Goal: Task Accomplishment & Management: Complete application form

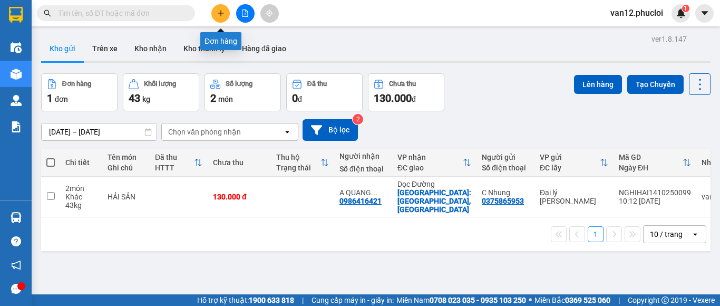
click at [218, 10] on icon "plus" at bounding box center [220, 12] width 7 height 7
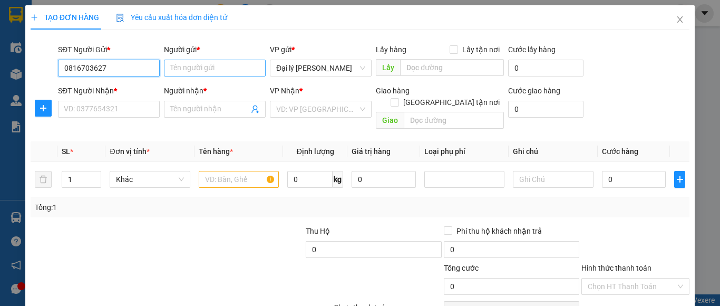
type input "0816703627"
click at [171, 67] on input "Người gửi *" at bounding box center [215, 68] width 102 height 17
type input "m"
click at [277, 69] on span "Đại lý [PERSON_NAME]" at bounding box center [320, 68] width 89 height 16
type input "chị mười"
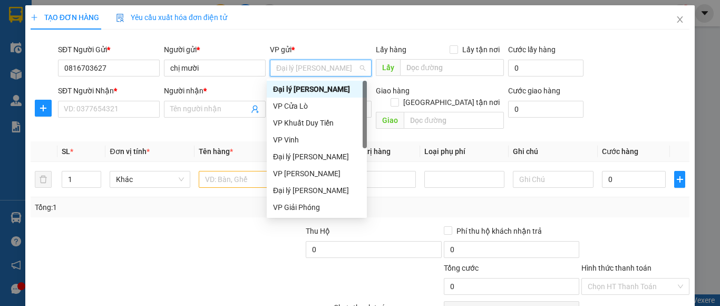
click at [302, 86] on div "Đại lý [PERSON_NAME]" at bounding box center [317, 89] width 88 height 12
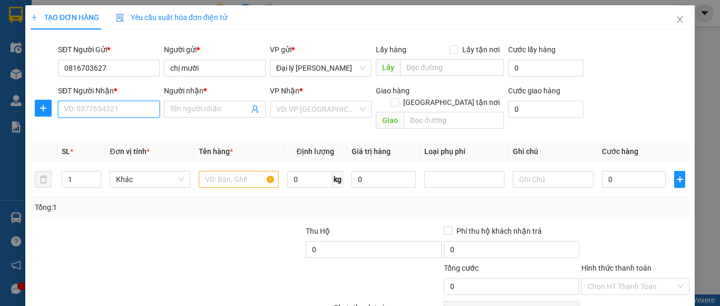
click at [66, 110] on input "SĐT Người Nhận *" at bounding box center [109, 109] width 102 height 17
type input "0961970012"
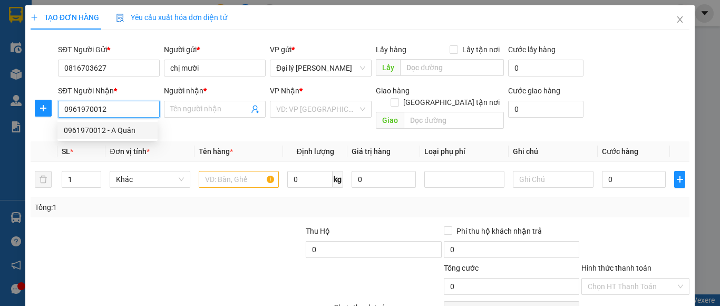
click at [118, 129] on div "0961970012 - A Quân" at bounding box center [108, 130] width 88 height 12
type input "A Quân"
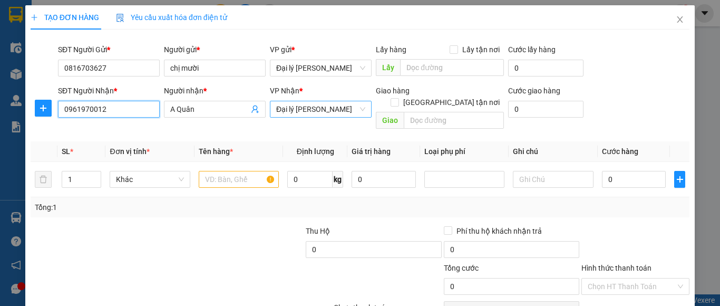
click at [279, 110] on span "Đại lý [PERSON_NAME]" at bounding box center [320, 109] width 89 height 16
type input "0961970012"
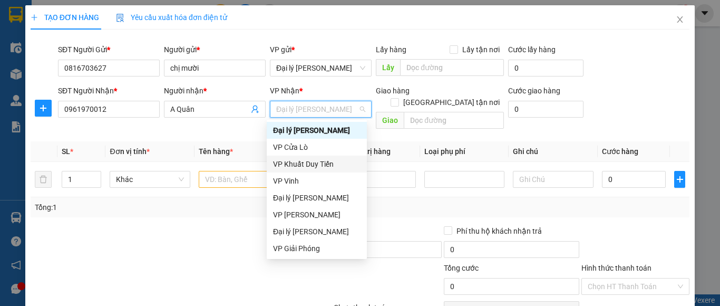
click at [309, 162] on div "VP Khuất Duy Tiến" at bounding box center [317, 164] width 88 height 12
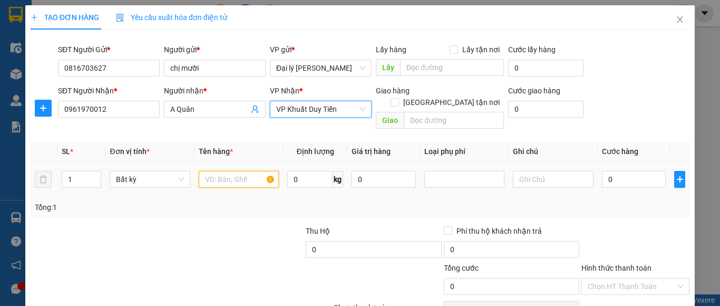
click at [205, 171] on input "text" at bounding box center [239, 179] width 80 height 17
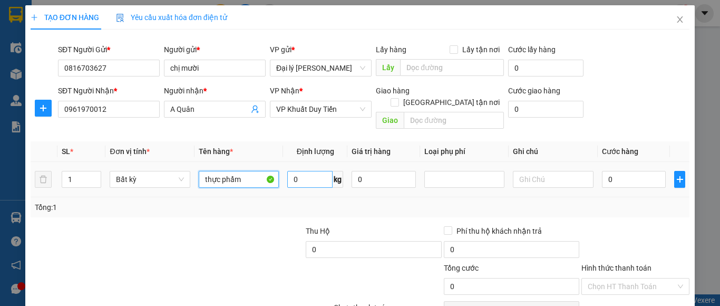
type input "thực phẩm"
click at [295, 171] on input "0" at bounding box center [309, 179] width 45 height 17
type input "13"
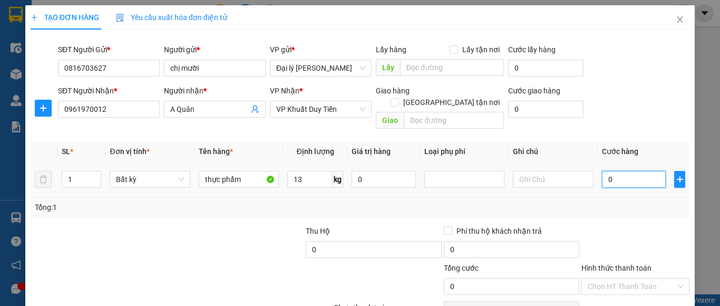
click at [604, 171] on input "0" at bounding box center [634, 179] width 64 height 17
type input "40.000"
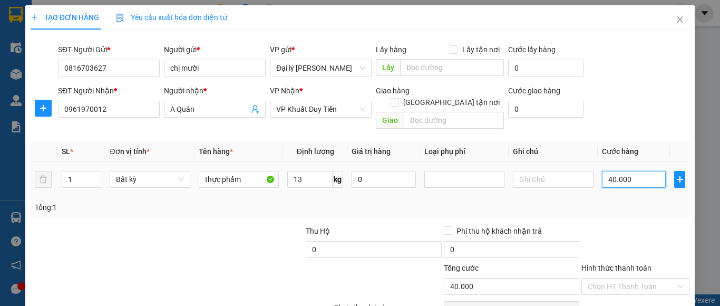
type input "40.000"
click at [605, 171] on input "40.000" at bounding box center [634, 179] width 64 height 17
type input "0.000"
type input "0"
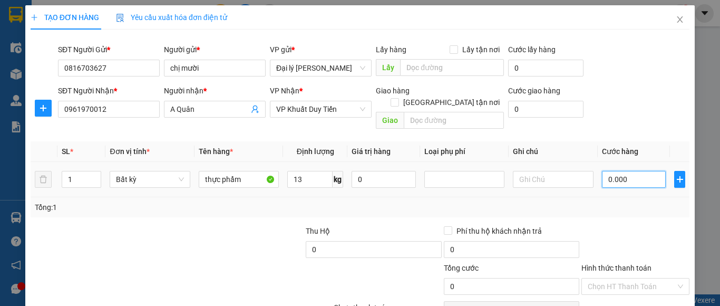
type input "50.000"
click at [622, 171] on input "50.000" at bounding box center [634, 179] width 64 height 17
type input "50.000"
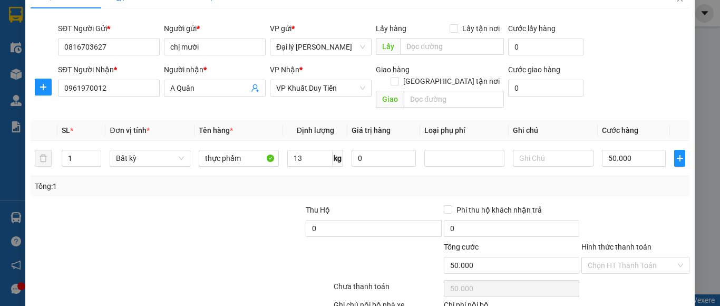
scroll to position [42, 0]
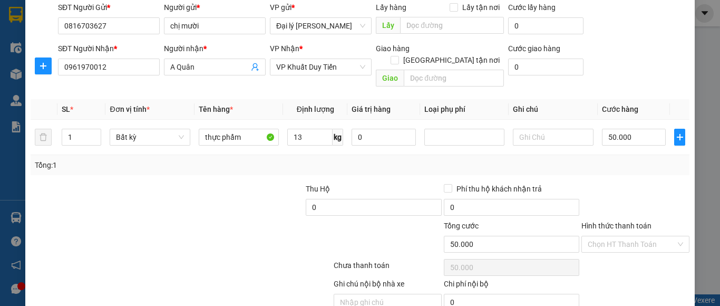
click at [622, 221] on label "Hình thức thanh toán" at bounding box center [617, 225] width 70 height 8
click at [622, 236] on input "Hình thức thanh toán" at bounding box center [632, 244] width 88 height 16
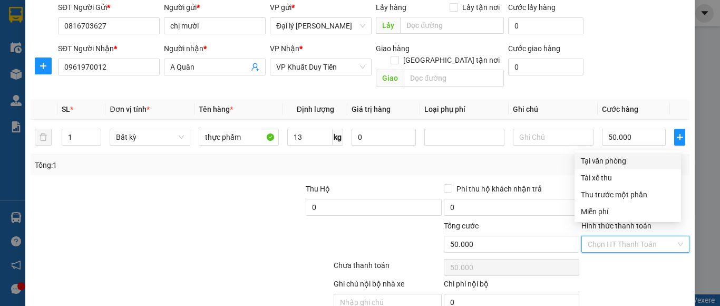
click at [614, 159] on div "Tại văn phòng" at bounding box center [628, 161] width 94 height 12
type input "0"
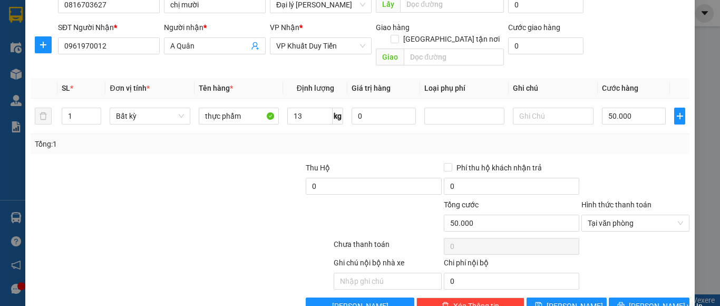
scroll to position [81, 0]
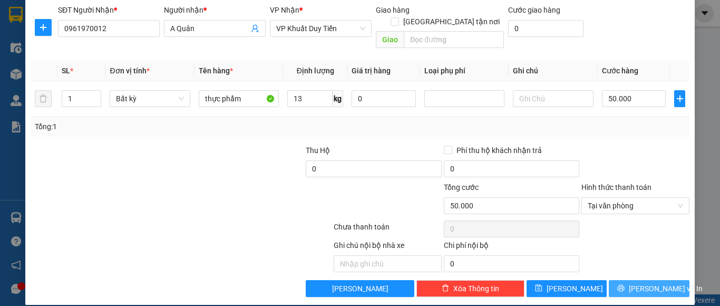
click at [632, 280] on button "[PERSON_NAME] và In" at bounding box center [649, 288] width 81 height 17
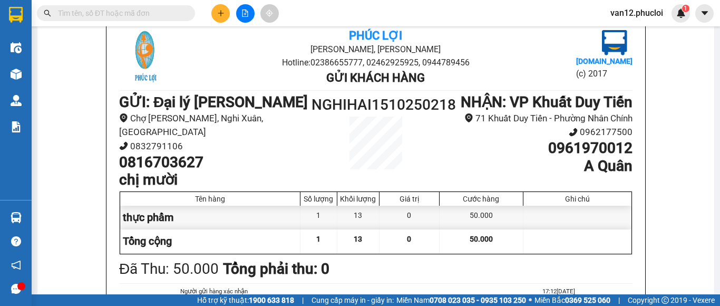
scroll to position [84, 0]
